Goal: Information Seeking & Learning: Learn about a topic

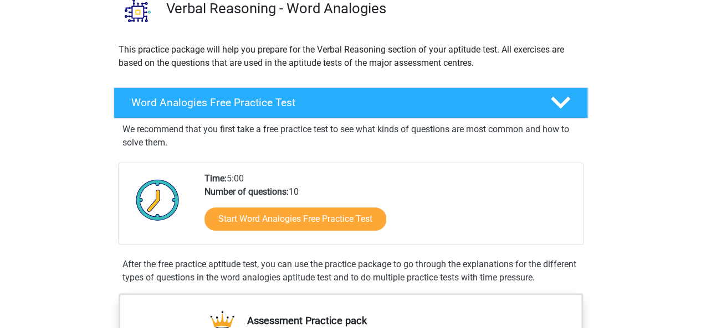
scroll to position [90, 0]
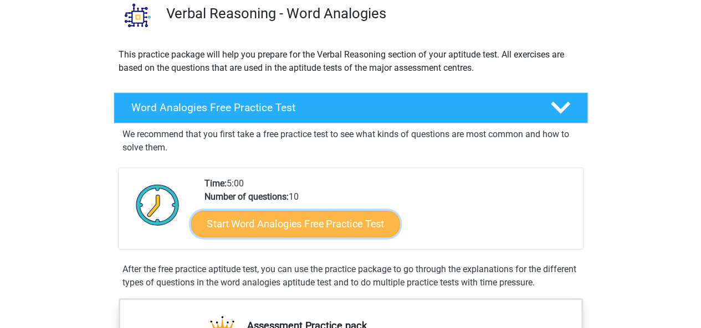
click at [329, 224] on link "Start Word Analogies Free Practice Test" at bounding box center [295, 223] width 209 height 27
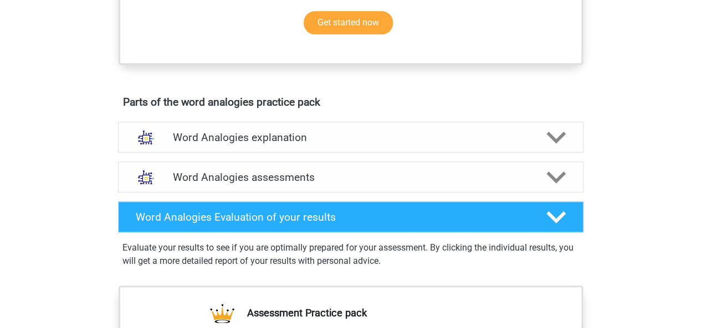
scroll to position [0, 0]
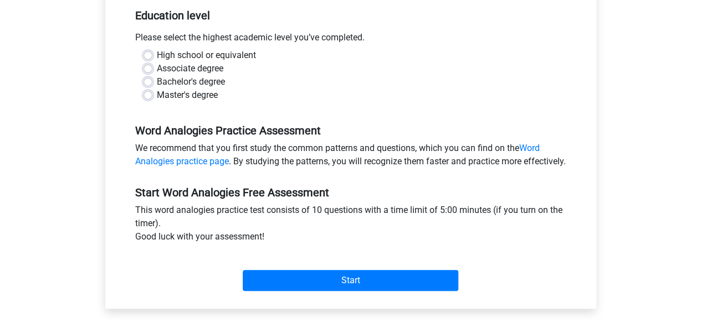
scroll to position [230, 0]
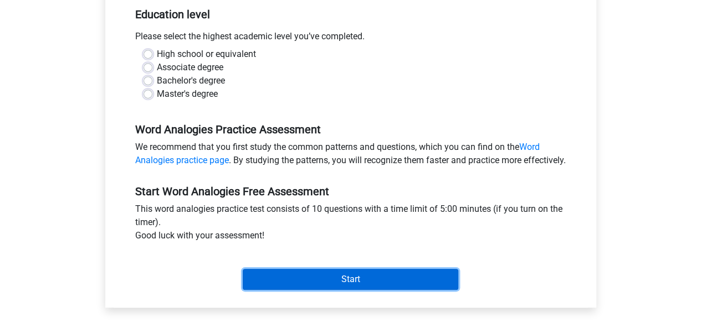
click at [314, 290] on input "Start" at bounding box center [350, 279] width 215 height 21
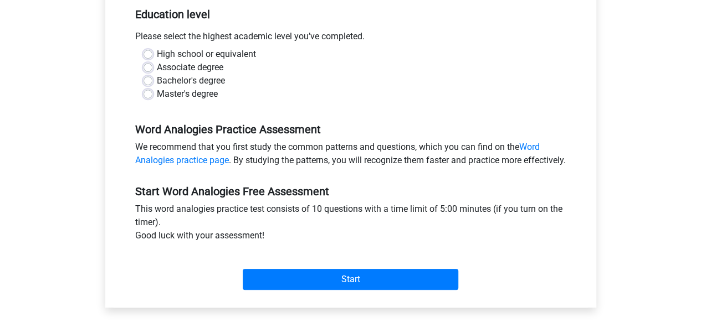
click at [157, 55] on label "High school or equivalent" at bounding box center [206, 54] width 99 height 13
click at [146, 55] on input "High school or equivalent" at bounding box center [147, 53] width 9 height 11
radio input "true"
click at [157, 66] on label "Associate degree" at bounding box center [190, 67] width 66 height 13
click at [148, 66] on input "Associate degree" at bounding box center [147, 66] width 9 height 11
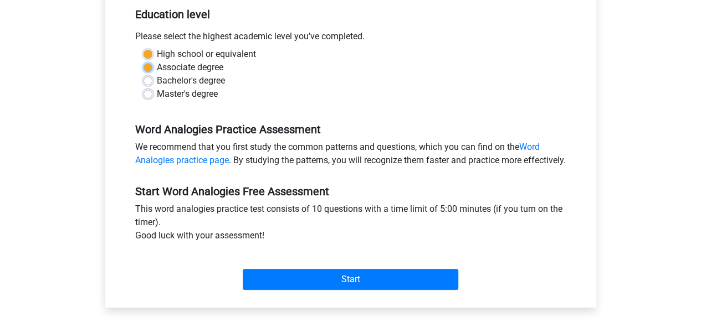
radio input "true"
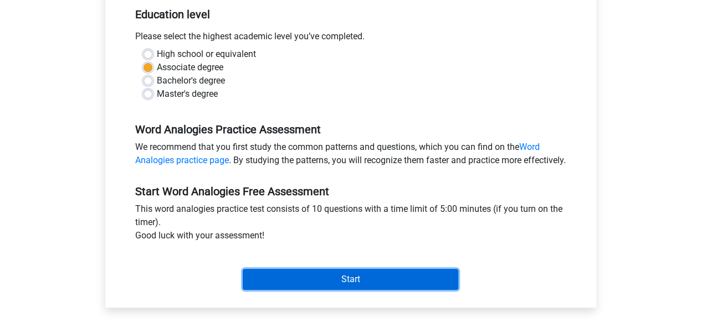
click at [328, 289] on input "Start" at bounding box center [350, 279] width 215 height 21
